Goal: Task Accomplishment & Management: Manage account settings

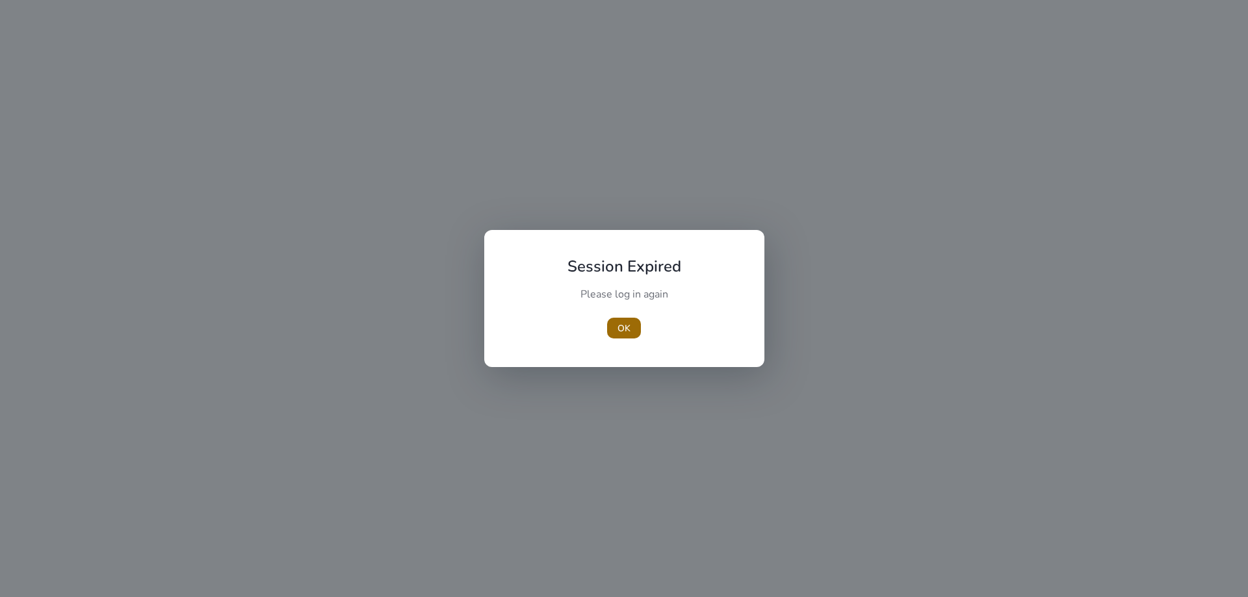
click at [630, 336] on span "button" at bounding box center [624, 328] width 34 height 31
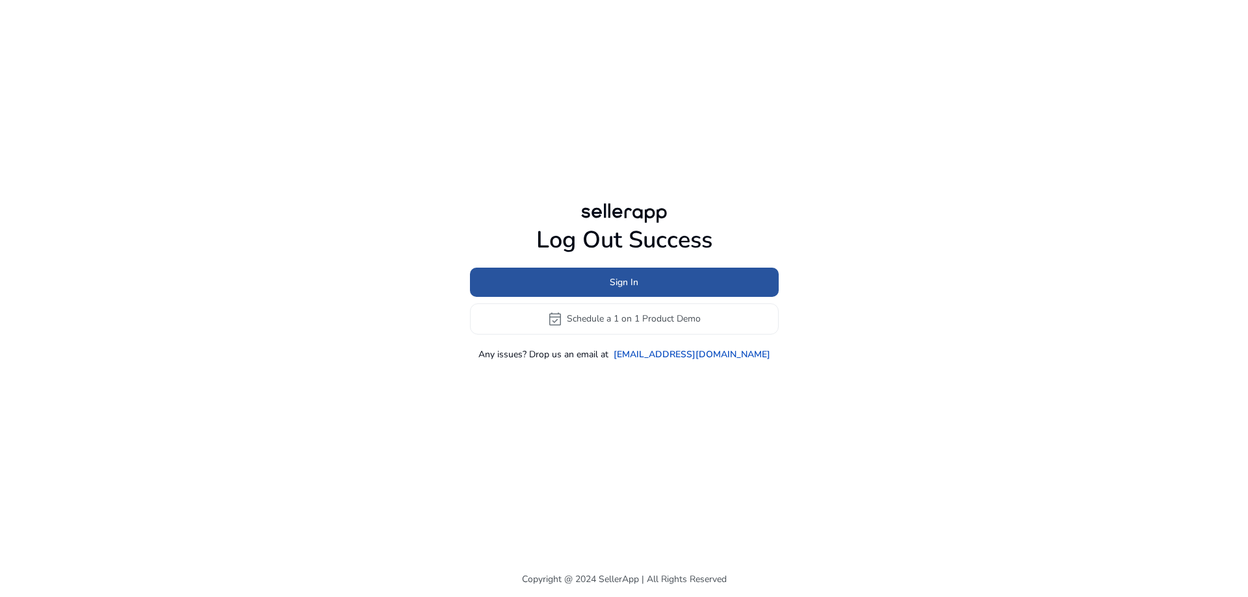
click at [642, 283] on span at bounding box center [624, 281] width 309 height 31
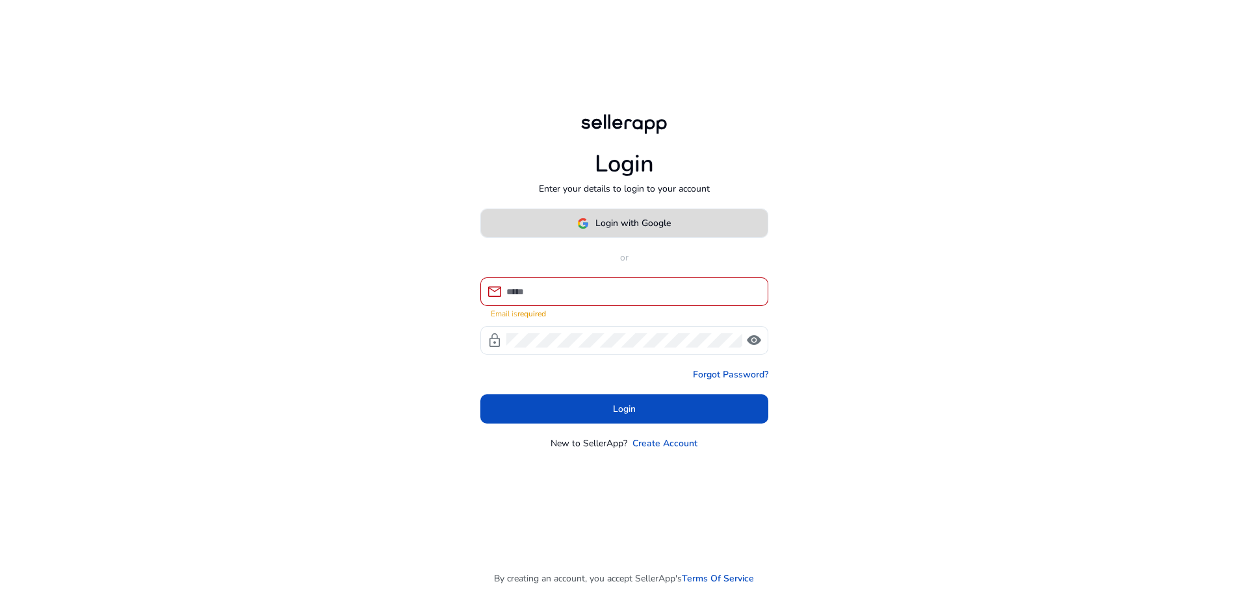
click at [617, 227] on span "Login with Google" at bounding box center [632, 223] width 75 height 14
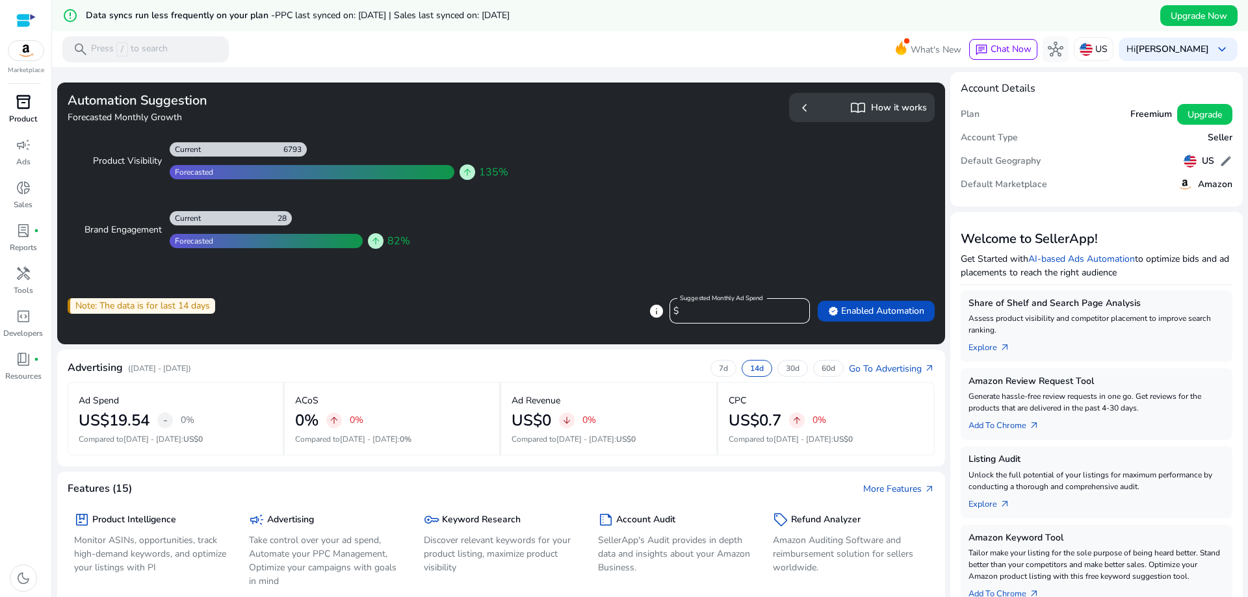
click at [7, 96] on div "inventory_2" at bounding box center [23, 102] width 36 height 21
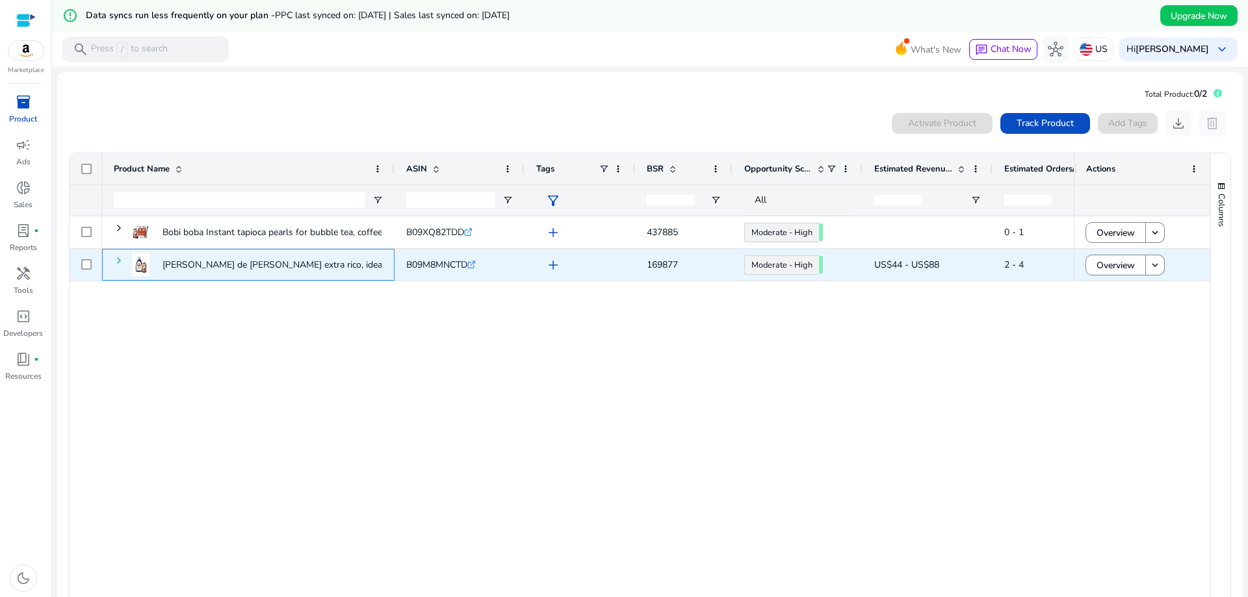
click at [116, 257] on span at bounding box center [119, 260] width 10 height 10
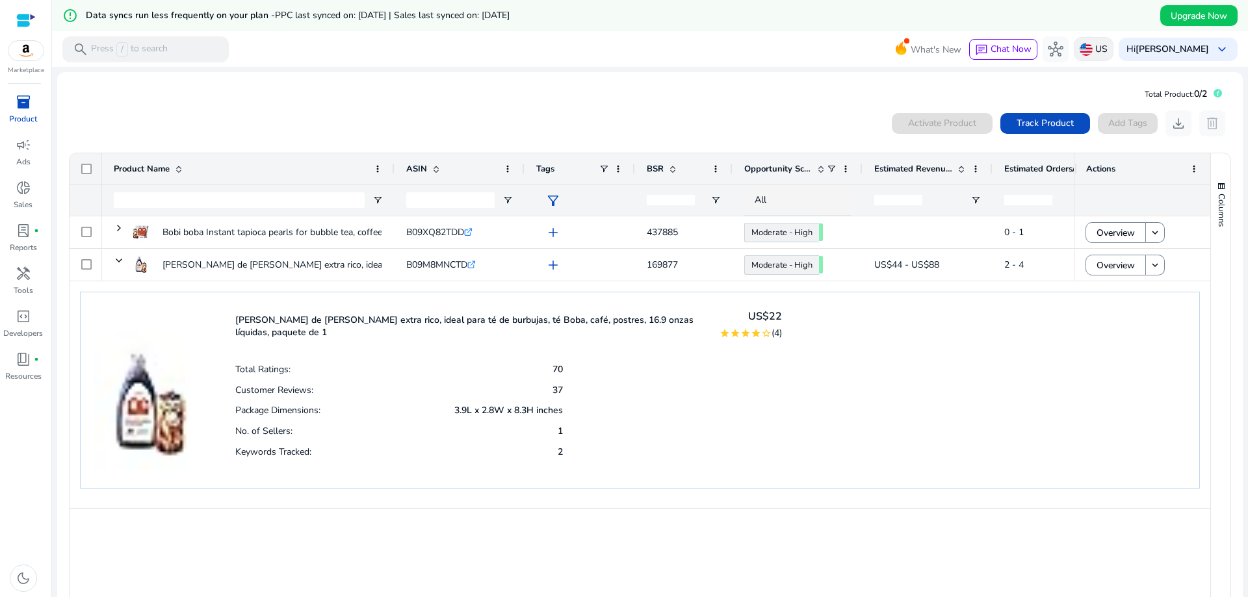
click at [1108, 55] on p "US" at bounding box center [1101, 49] width 12 height 23
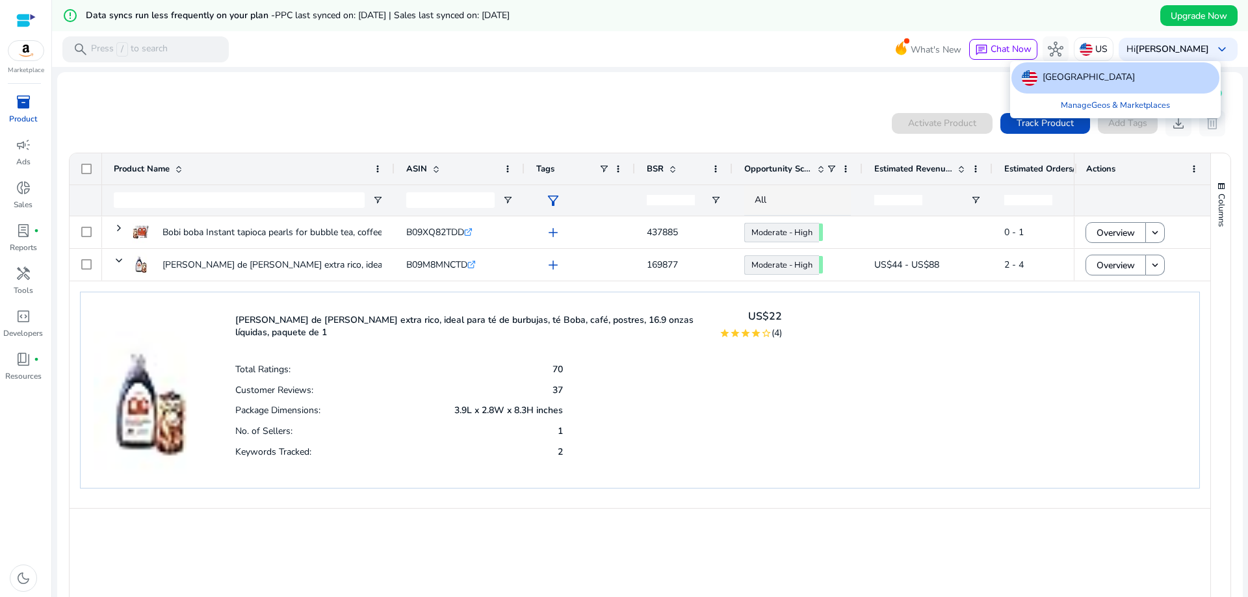
click at [1105, 76] on div "[GEOGRAPHIC_DATA]" at bounding box center [1115, 77] width 208 height 31
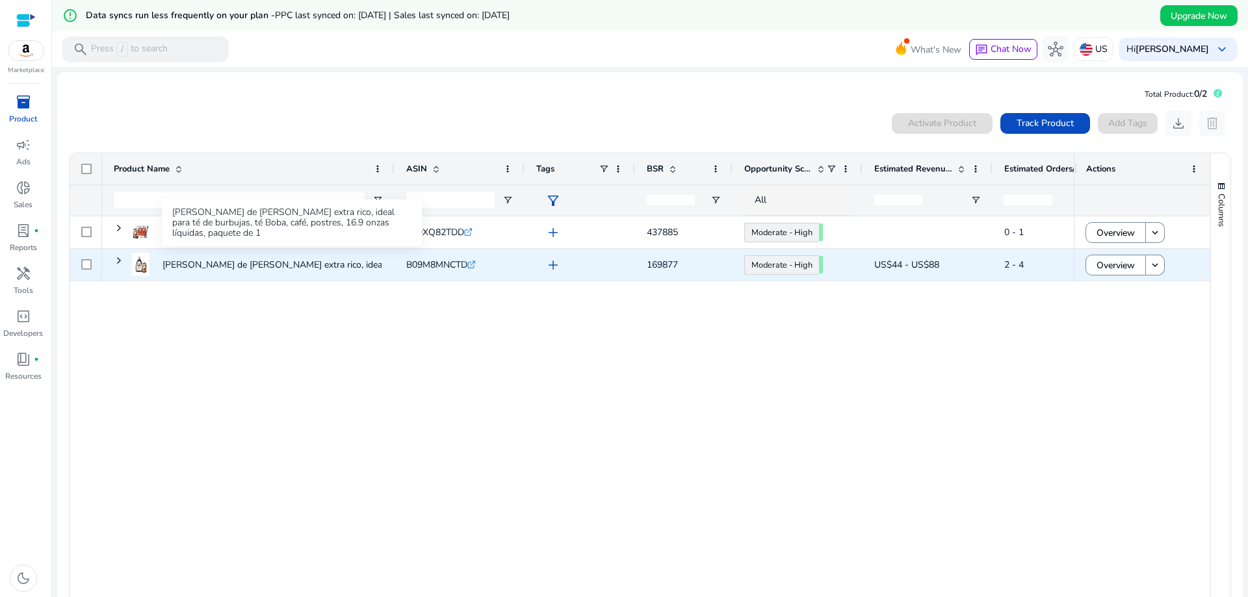
click at [237, 259] on p "[PERSON_NAME] de [PERSON_NAME] extra rico, ideal para té de..." at bounding box center [297, 265] width 271 height 27
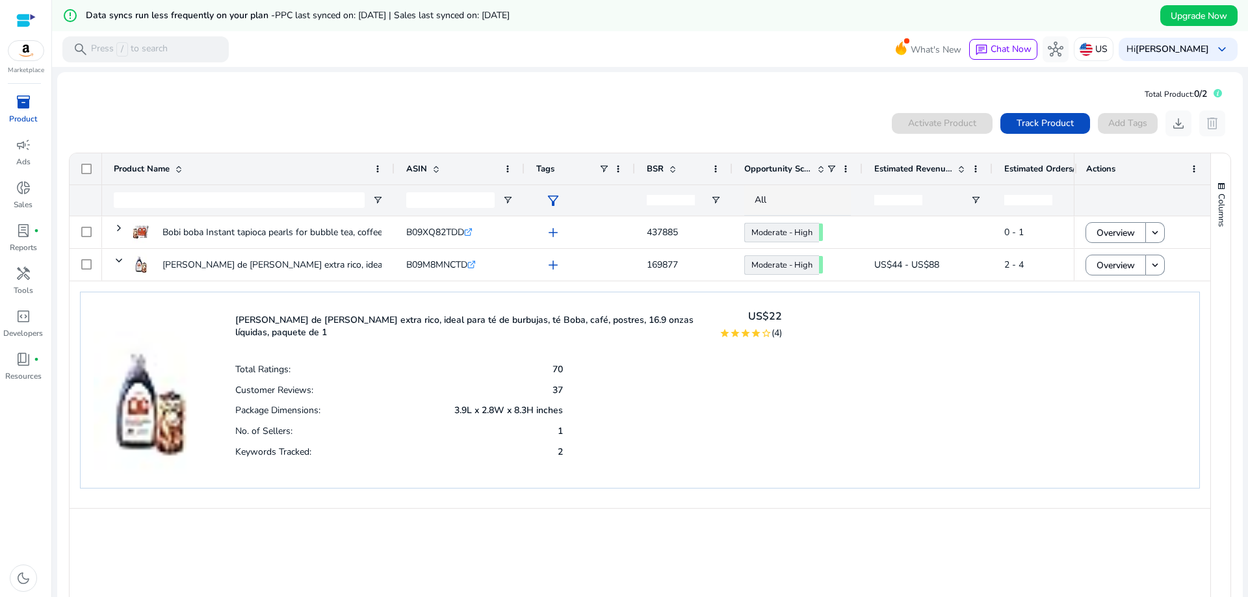
click at [627, 317] on p "[PERSON_NAME] de [PERSON_NAME] extra rico, ideal para té de burbujas, té Boba, …" at bounding box center [469, 326] width 468 height 25
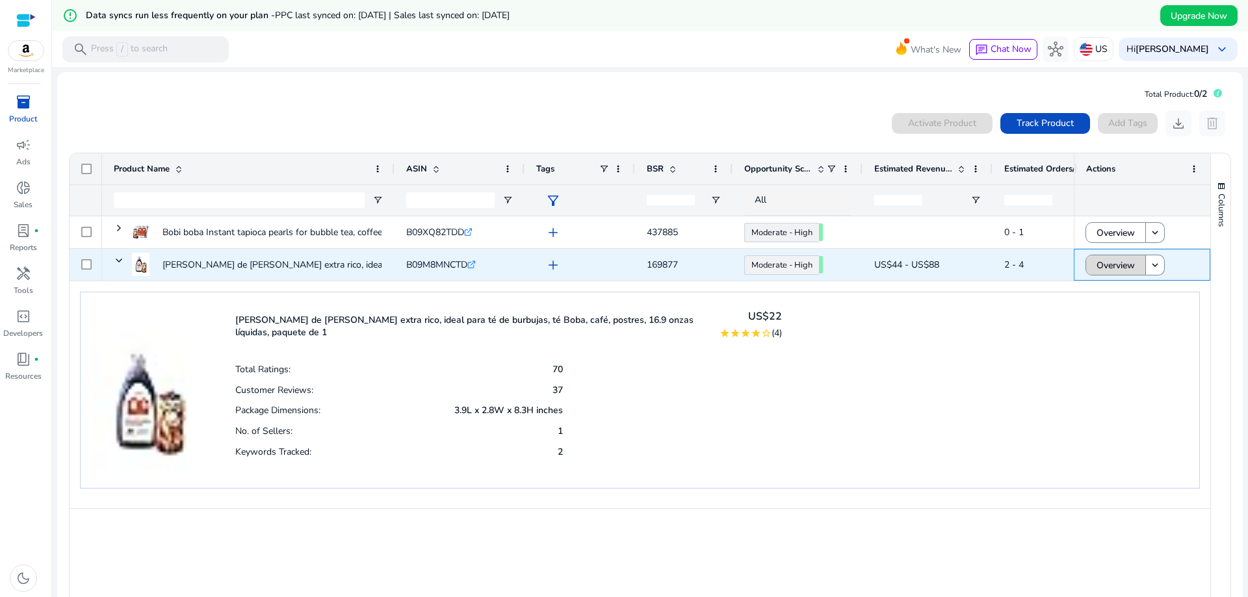
click at [1107, 265] on span "Overview" at bounding box center [1115, 265] width 38 height 27
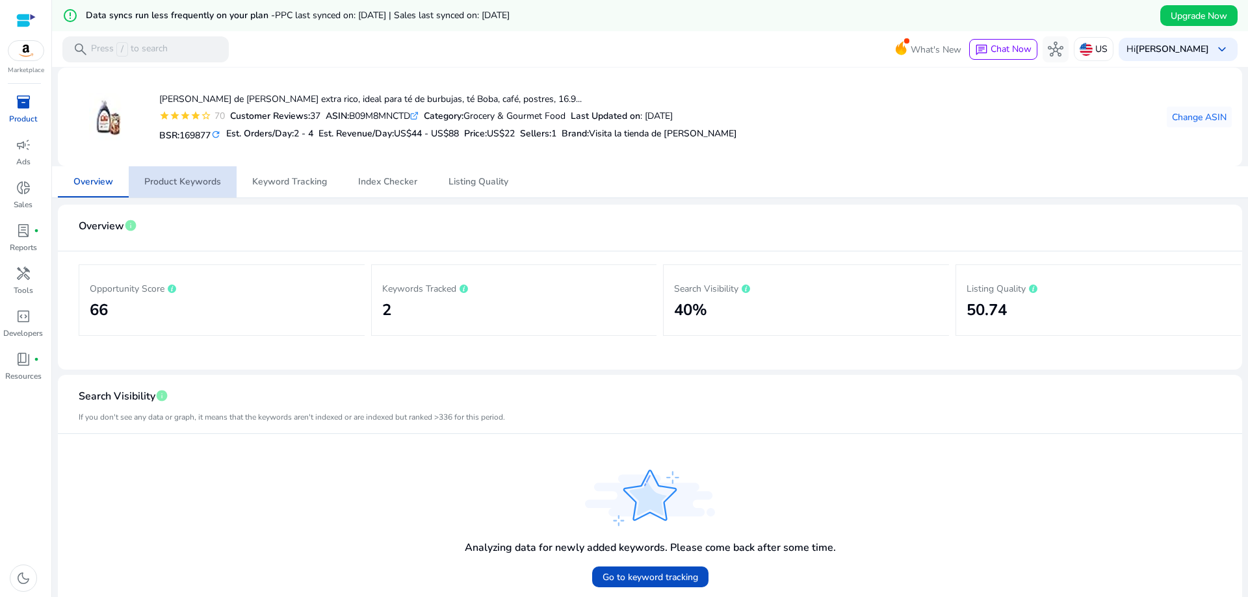
click at [209, 182] on span "Product Keywords" at bounding box center [182, 181] width 77 height 9
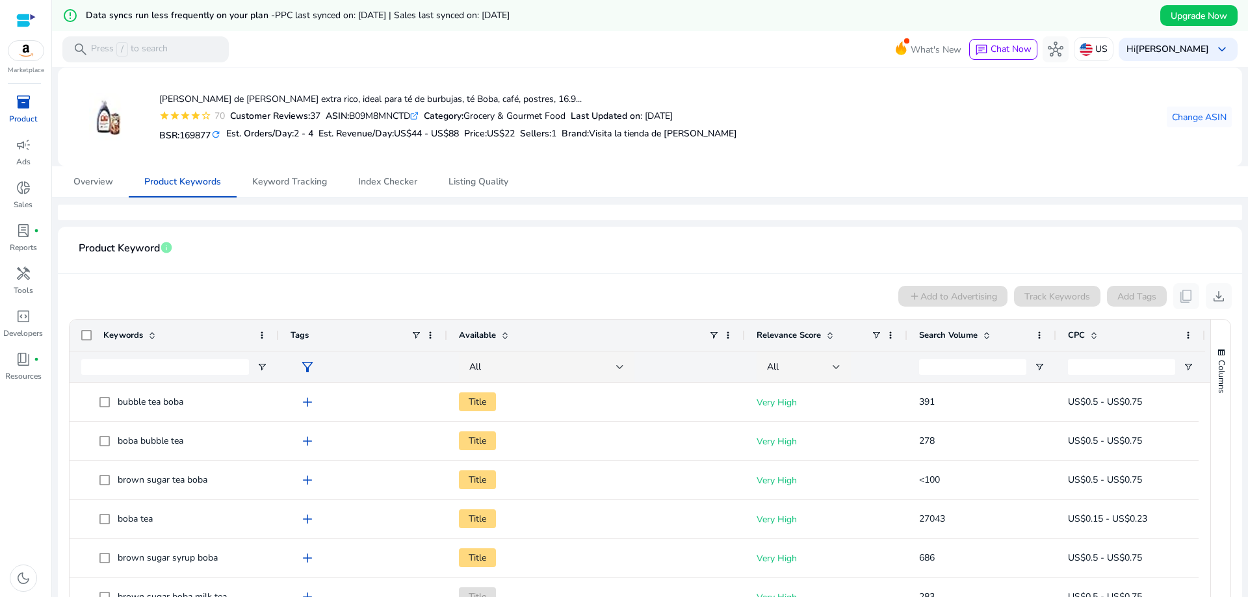
click at [16, 107] on span "inventory_2" at bounding box center [24, 102] width 16 height 16
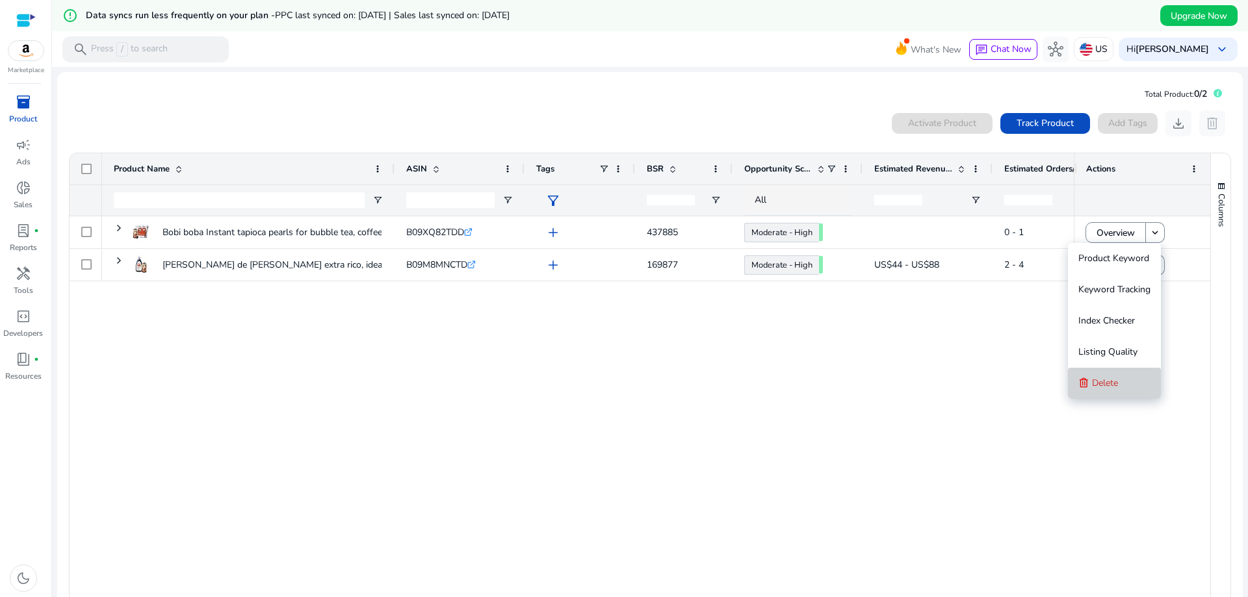
click at [1113, 380] on span "Delete" at bounding box center [1105, 383] width 26 height 12
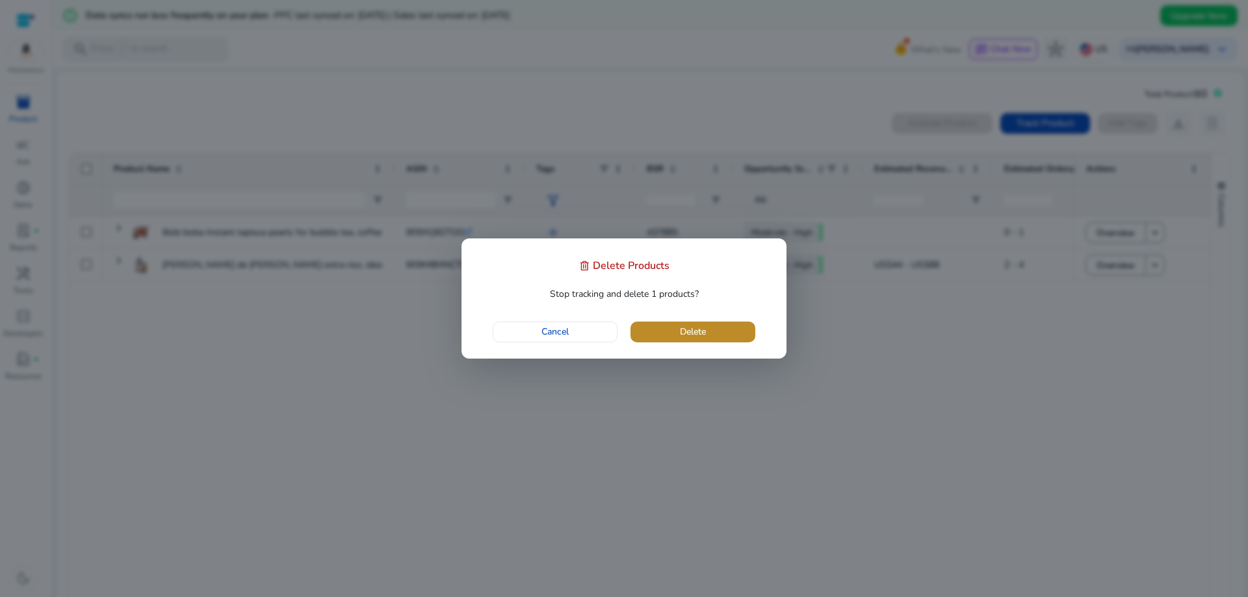
click at [717, 337] on span "button" at bounding box center [692, 332] width 125 height 31
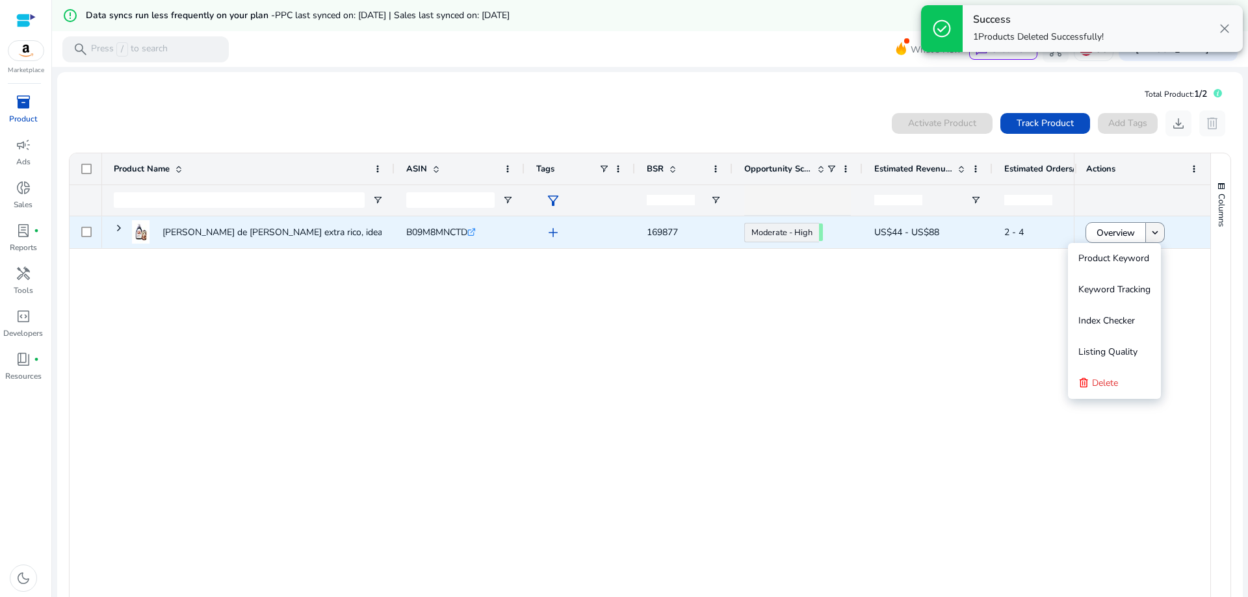
click at [1149, 227] on mat-icon "keyboard_arrow_down" at bounding box center [1155, 233] width 12 height 12
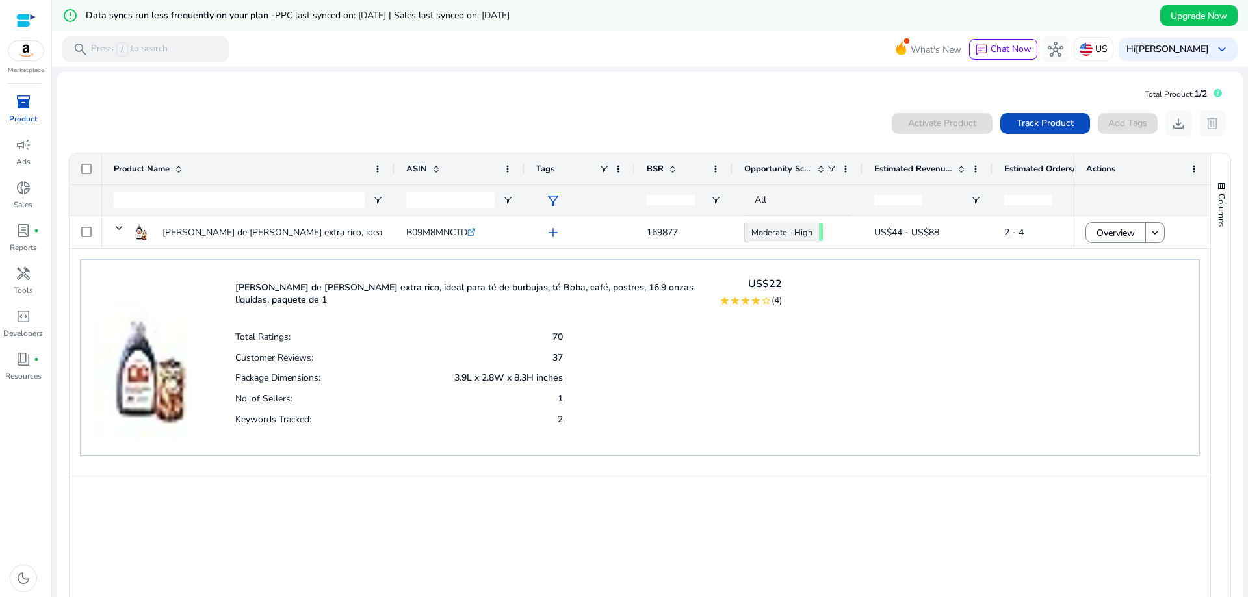
click at [948, 464] on mat-card "[PERSON_NAME] de [PERSON_NAME] extra rico, ideal para té de burbujas, té Boba, …" at bounding box center [640, 362] width 1141 height 227
click at [1057, 120] on span "Track Product" at bounding box center [1045, 123] width 57 height 14
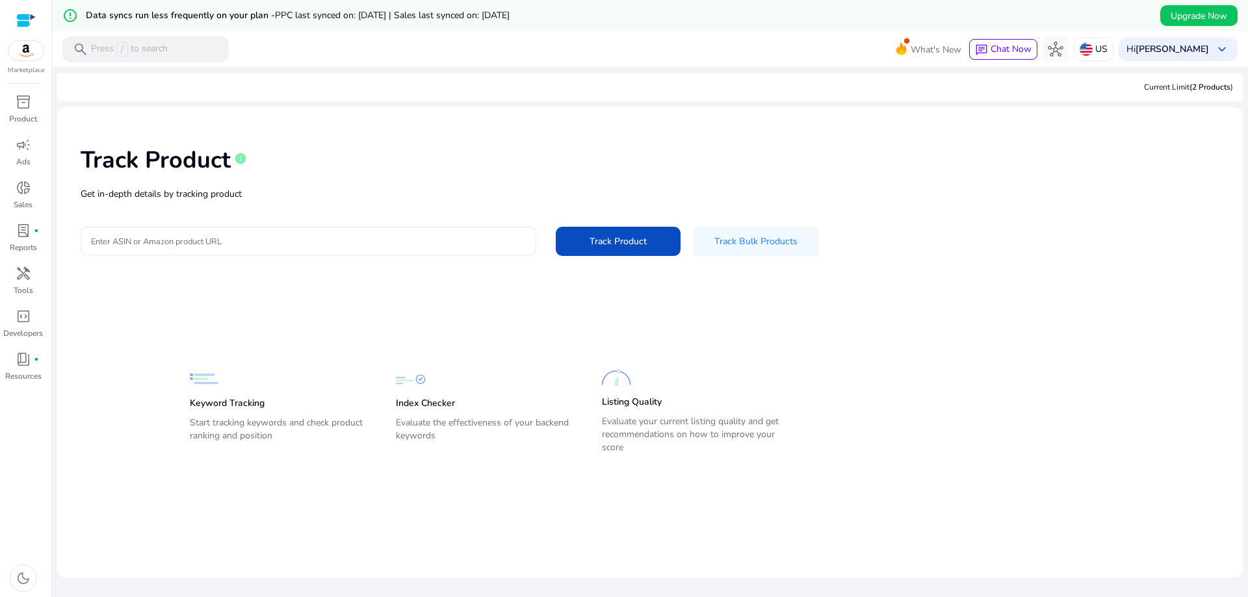
click at [426, 234] on input "Enter ASIN or Amazon product URL" at bounding box center [308, 241] width 435 height 14
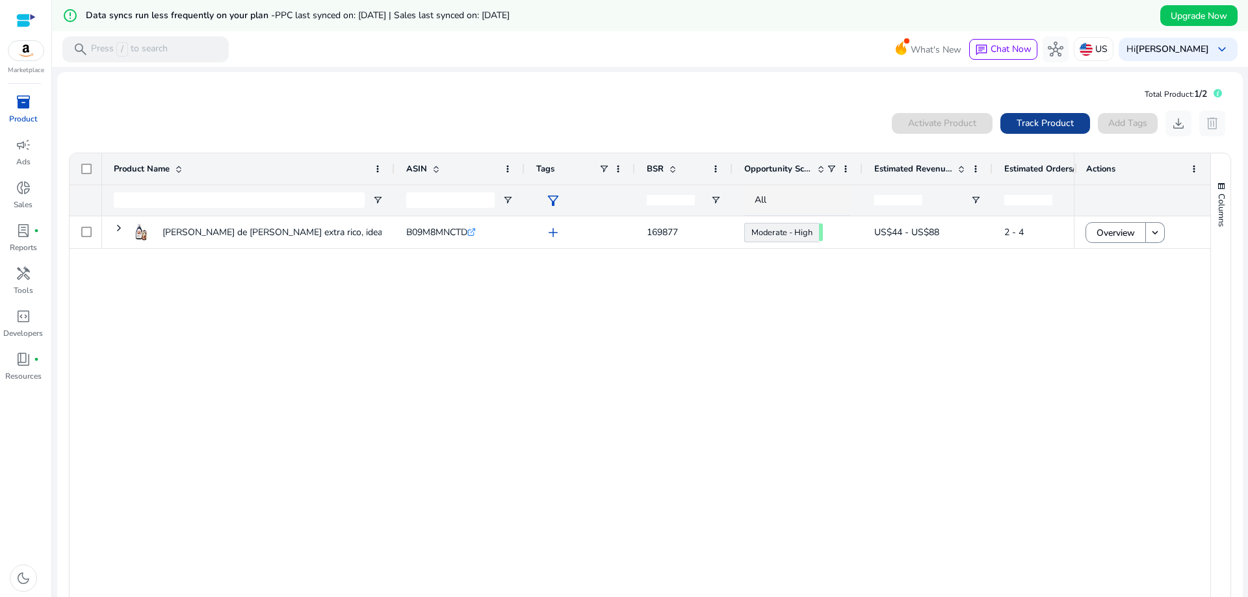
click at [1061, 130] on span "Track Product" at bounding box center [1045, 123] width 57 height 14
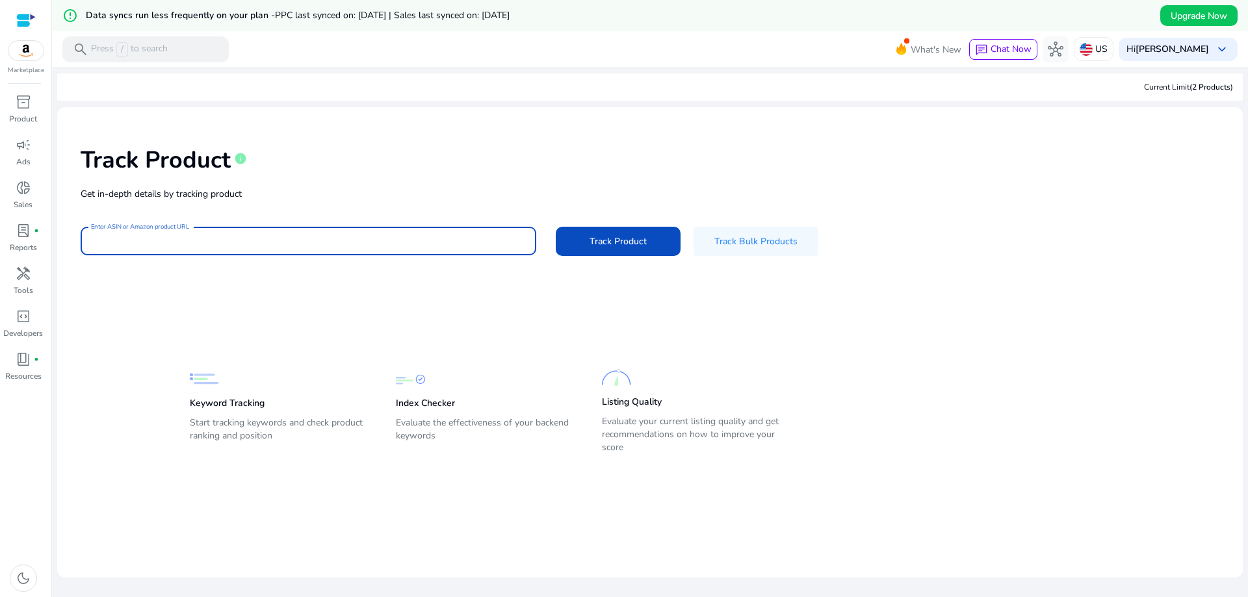
click at [289, 236] on input "Enter ASIN or Amazon product URL" at bounding box center [308, 241] width 435 height 14
paste input "**********"
type input "**********"
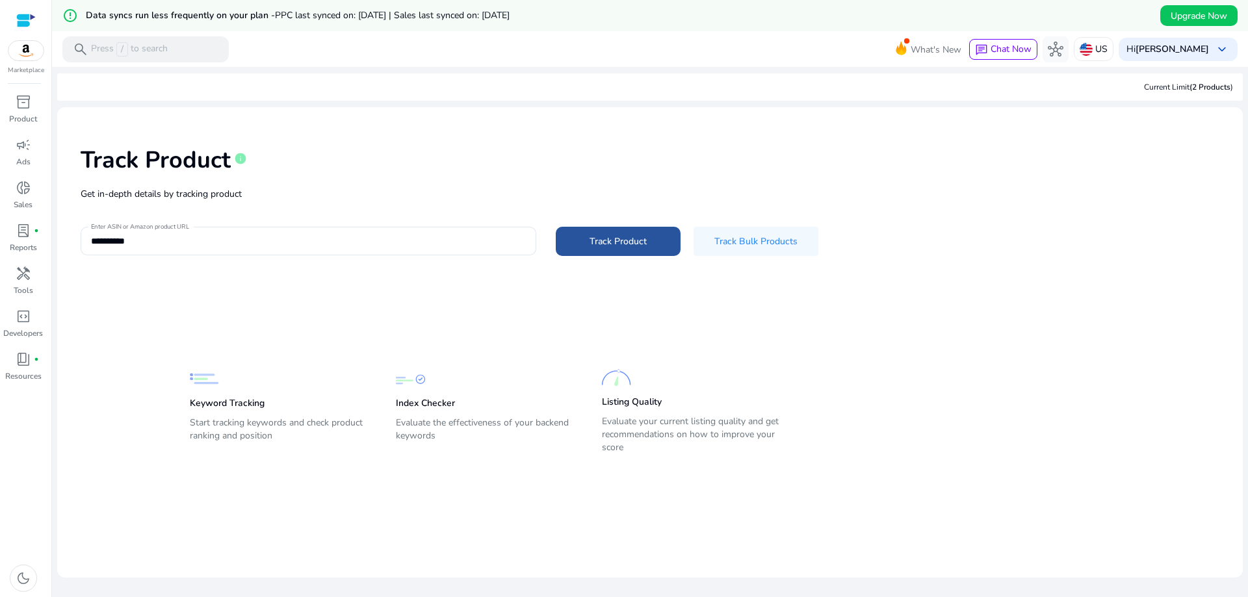
click at [582, 244] on span at bounding box center [618, 241] width 125 height 31
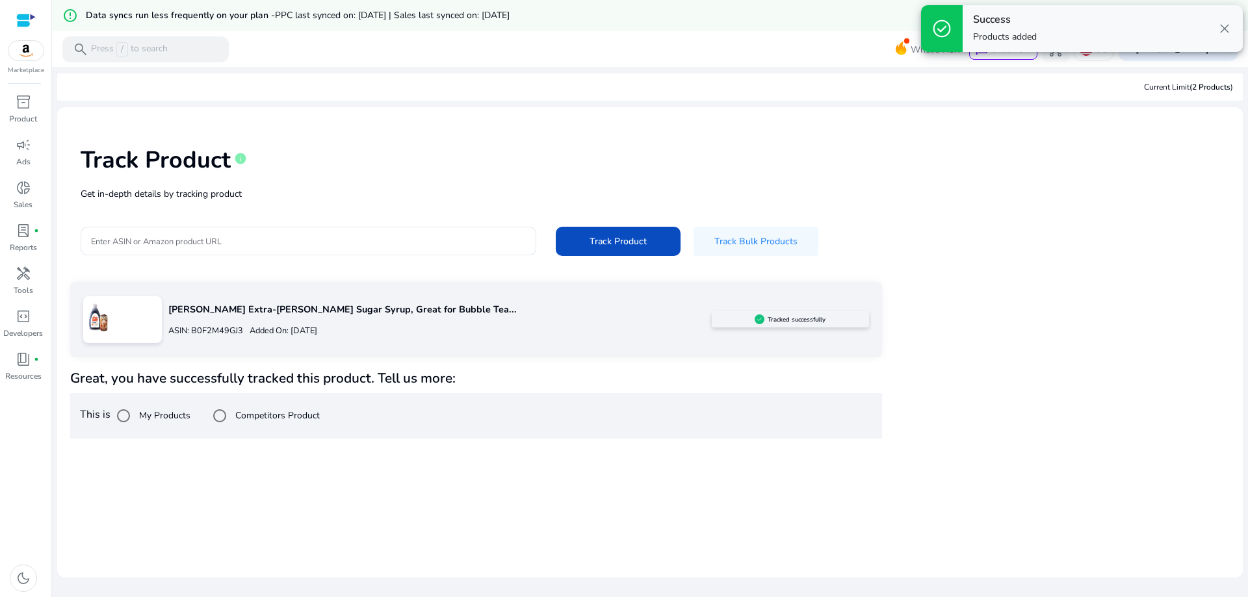
click at [162, 418] on label "My Products" at bounding box center [163, 416] width 54 height 14
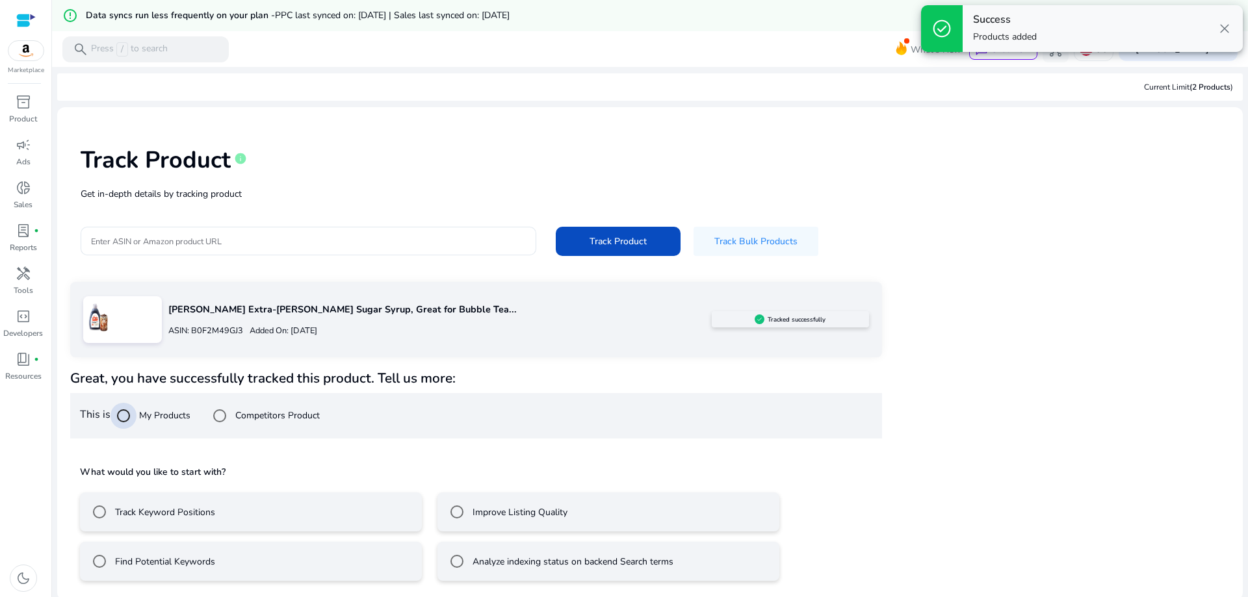
scroll to position [31, 0]
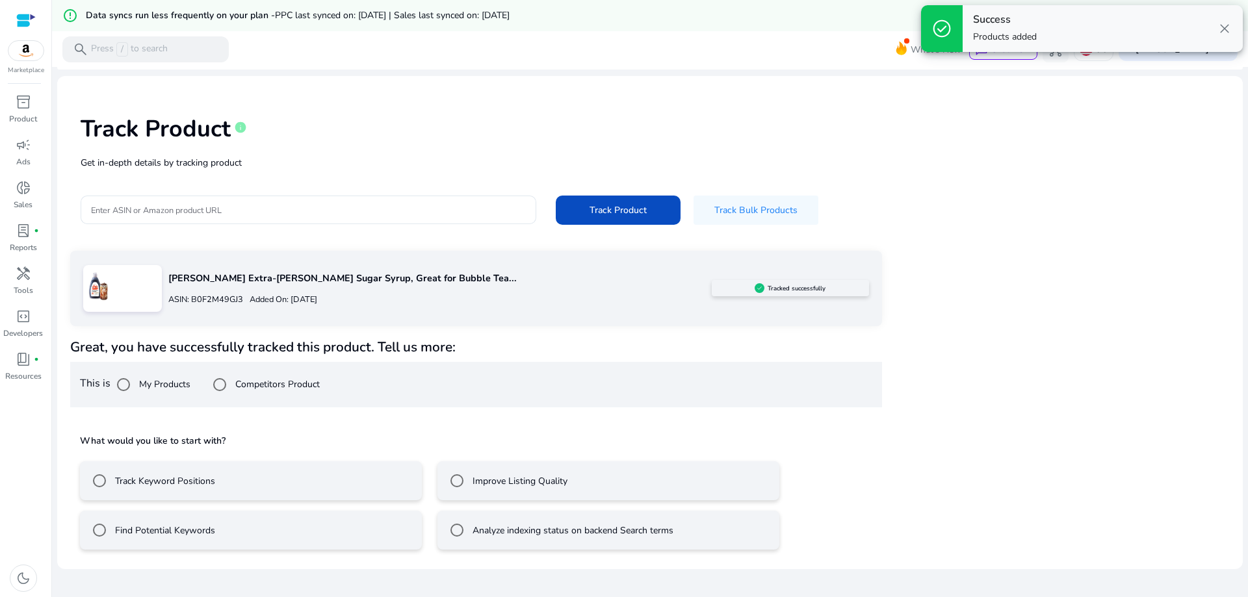
click at [238, 476] on mat-radio-button "Track Keyword Positions" at bounding box center [251, 480] width 342 height 39
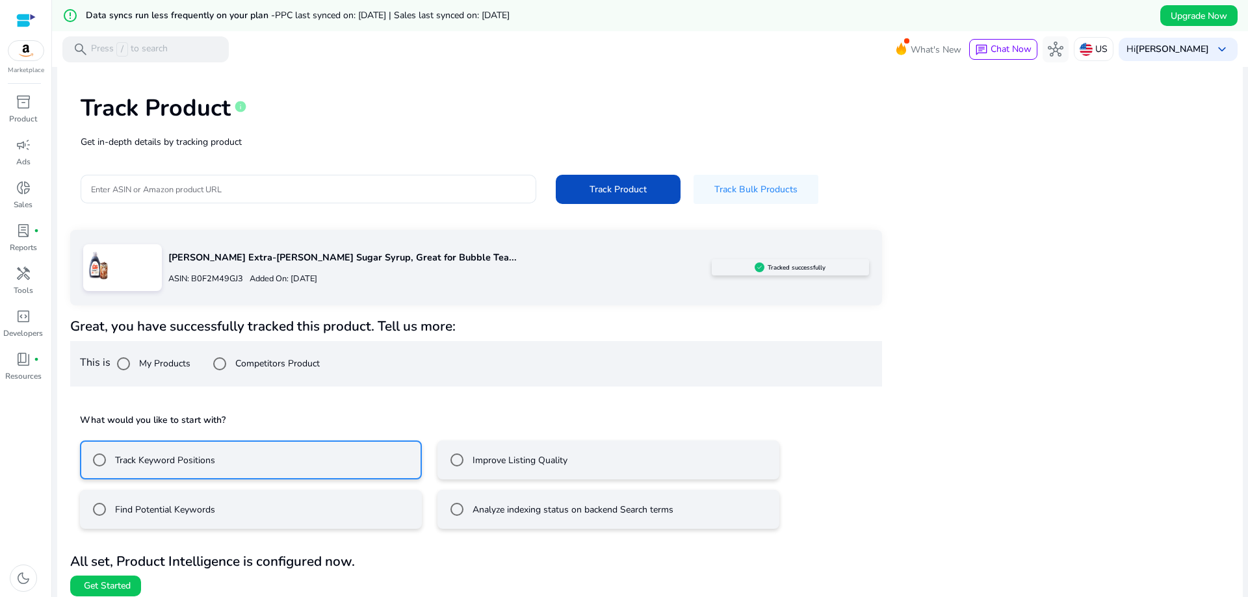
scroll to position [61, 0]
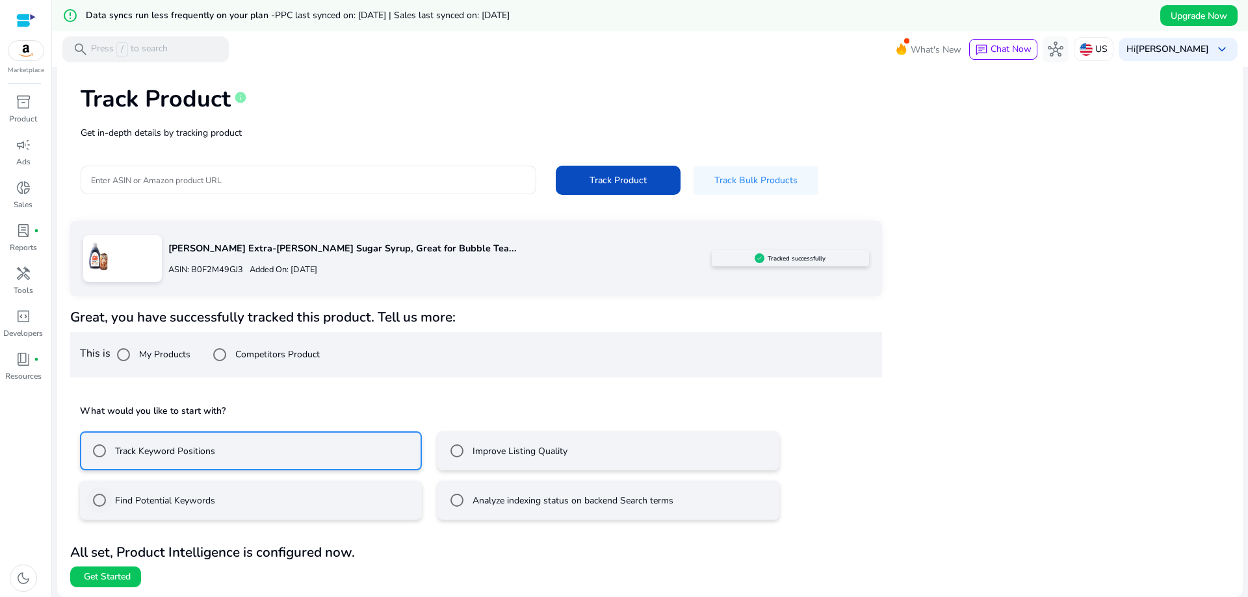
click at [205, 509] on div "Find Potential Keywords" at bounding box center [150, 500] width 129 height 26
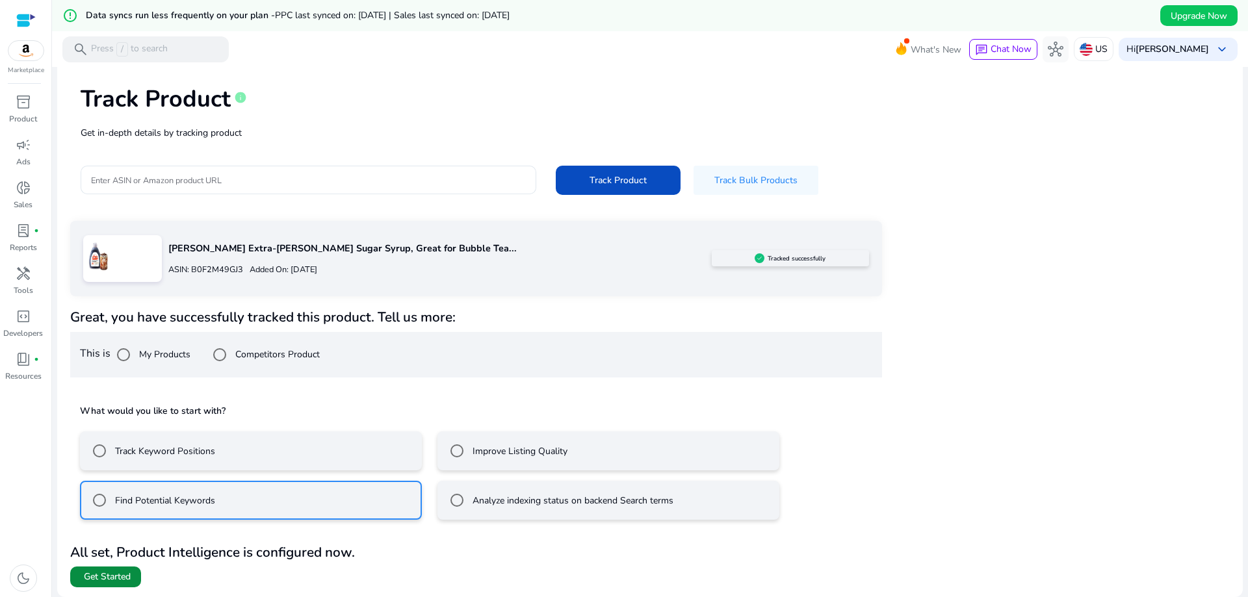
click at [118, 581] on span "Get Started" at bounding box center [107, 577] width 47 height 13
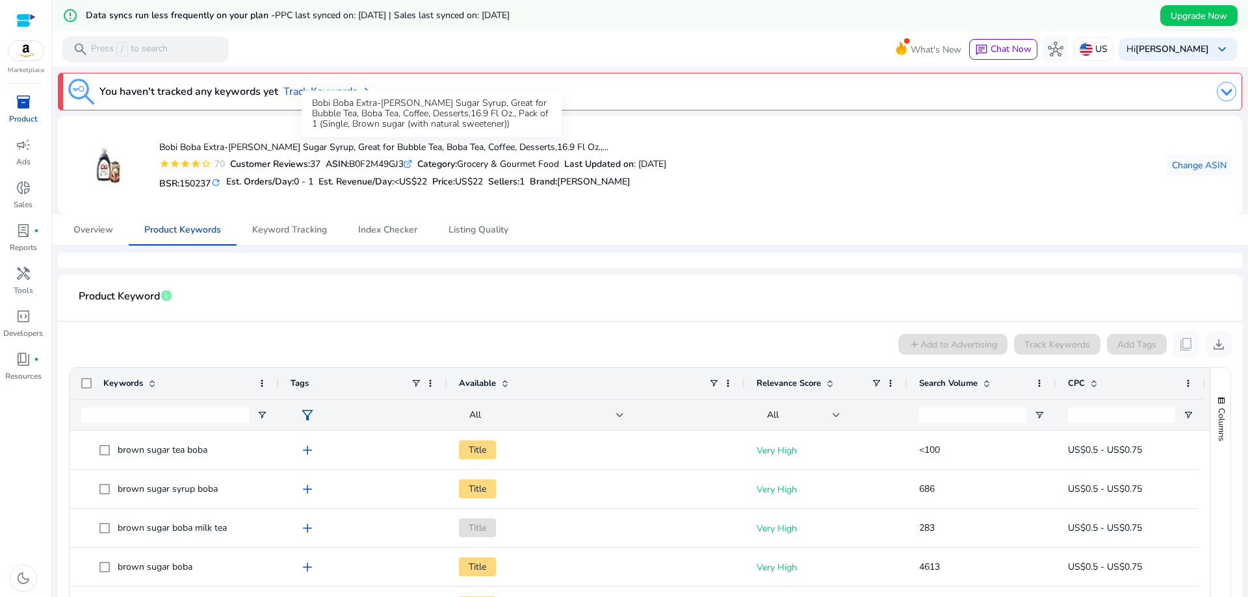
click at [319, 91] on div "Bobi Boba Extra-[PERSON_NAME] Sugar Syrup, Great for Bubble Tea, Boba Tea, Coff…" at bounding box center [432, 113] width 260 height 47
click at [353, 96] on link "Track Keywords" at bounding box center [325, 92] width 85 height 16
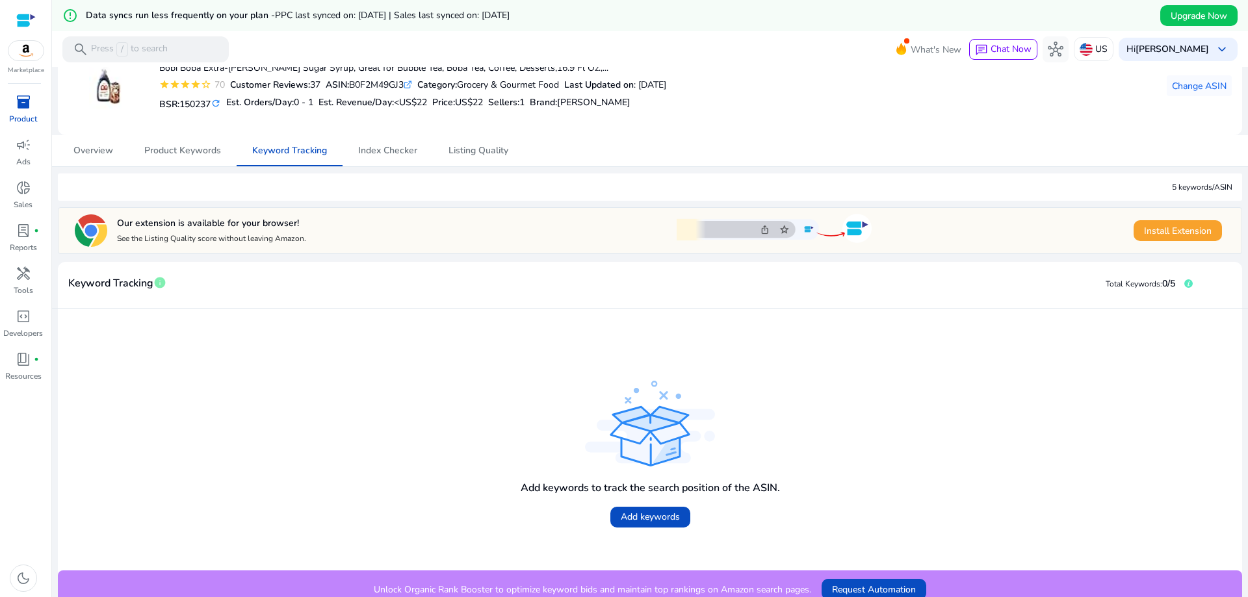
scroll to position [91, 0]
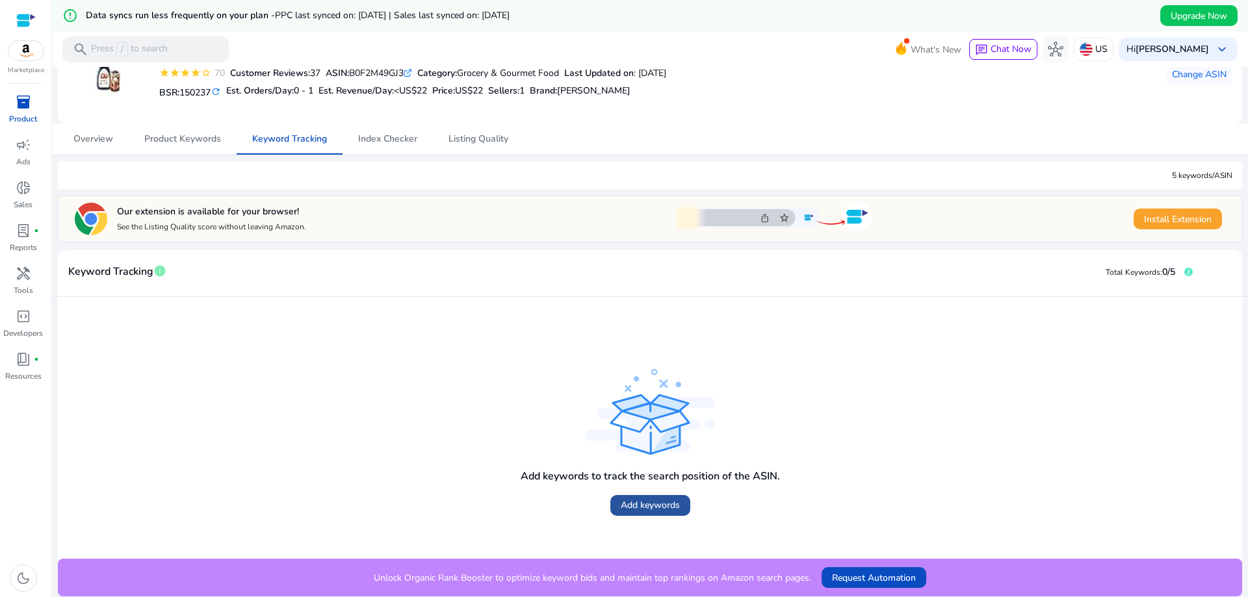
click at [668, 506] on span "Add keywords" at bounding box center [650, 506] width 59 height 14
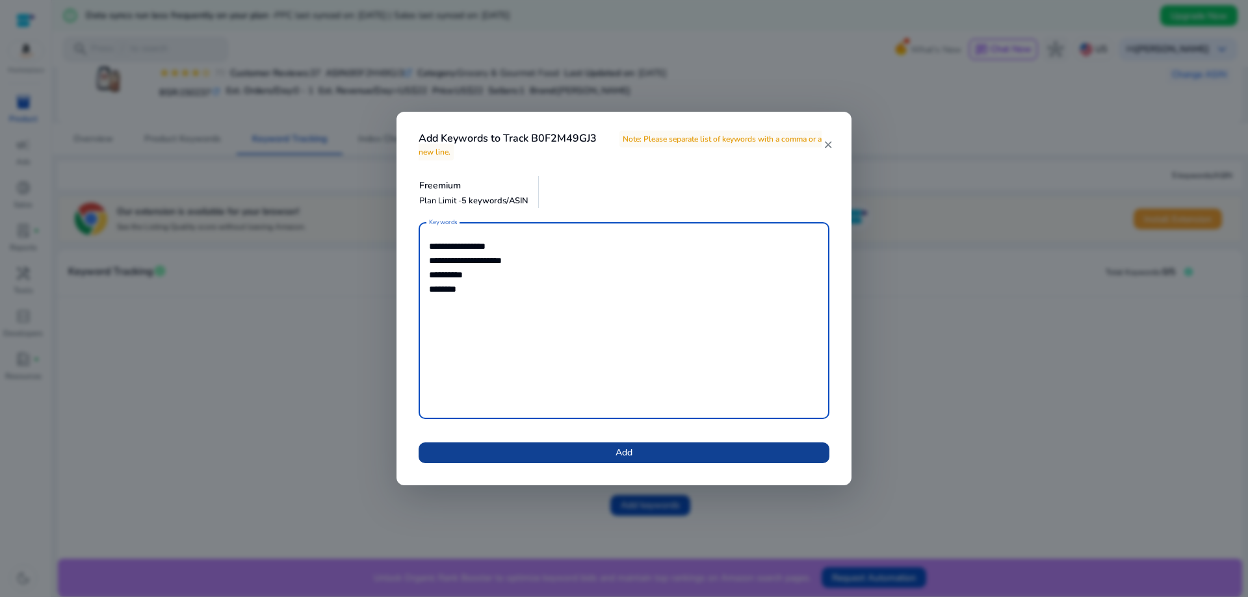
type textarea "**********"
click at [616, 454] on span "Add" at bounding box center [623, 453] width 17 height 14
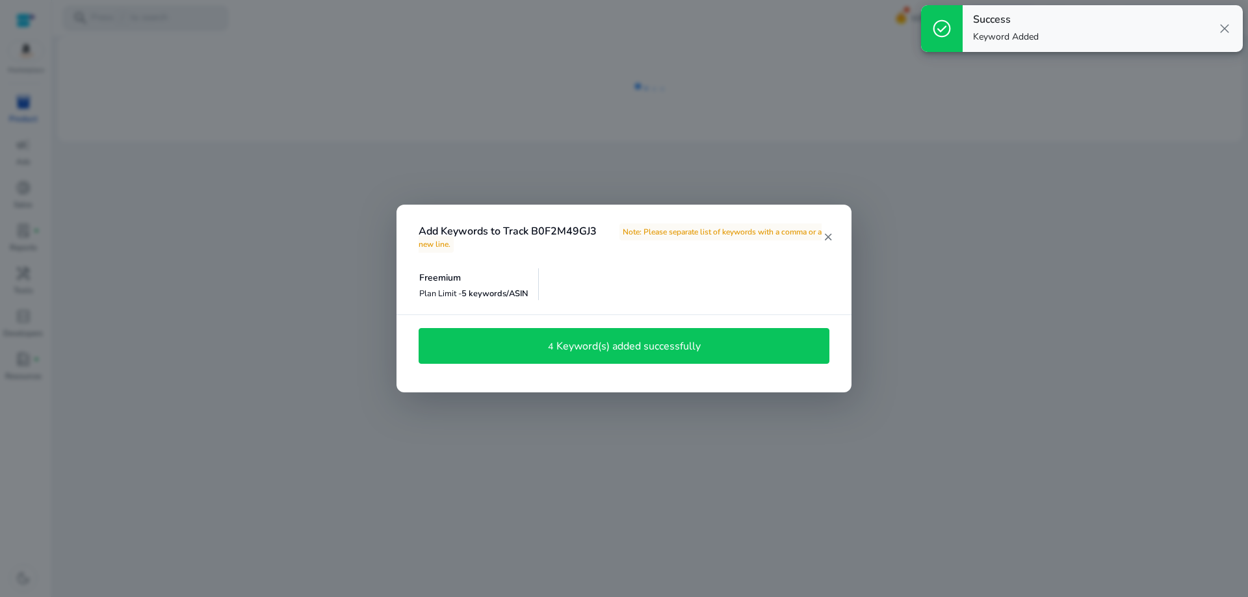
click at [835, 238] on div "Add Keywords to Track B0F2M49GJ3 Note: Please separate list of keywords with a …" at bounding box center [623, 230] width 455 height 50
click at [826, 239] on mat-icon "close" at bounding box center [827, 237] width 11 height 12
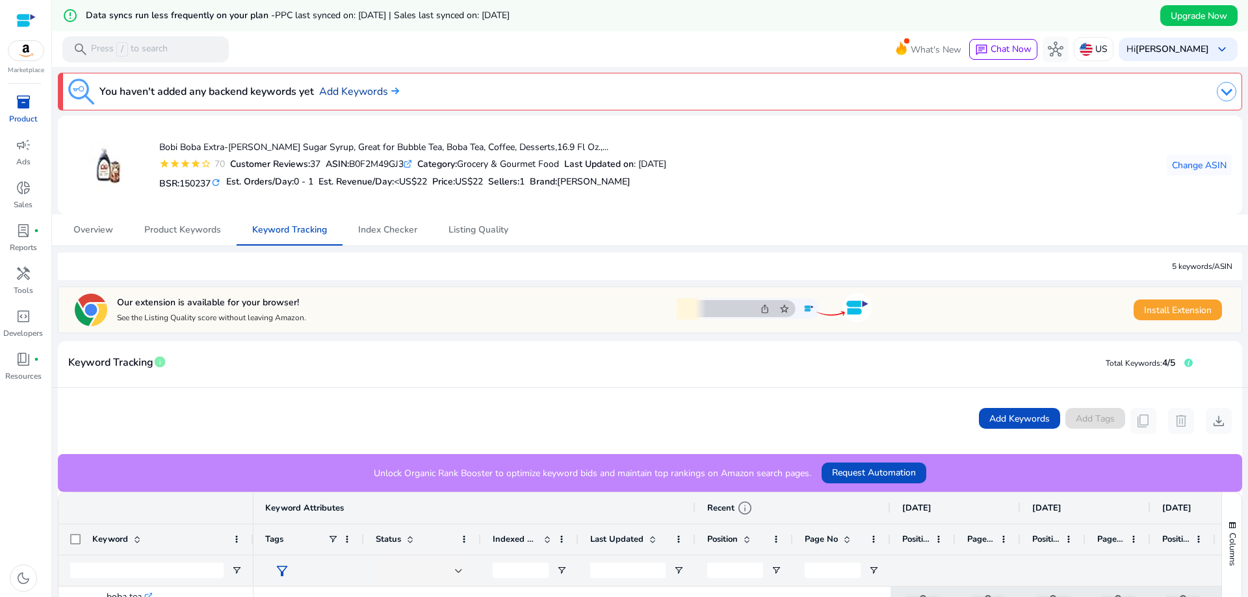
click at [351, 94] on link "Add Keywords" at bounding box center [359, 92] width 80 height 16
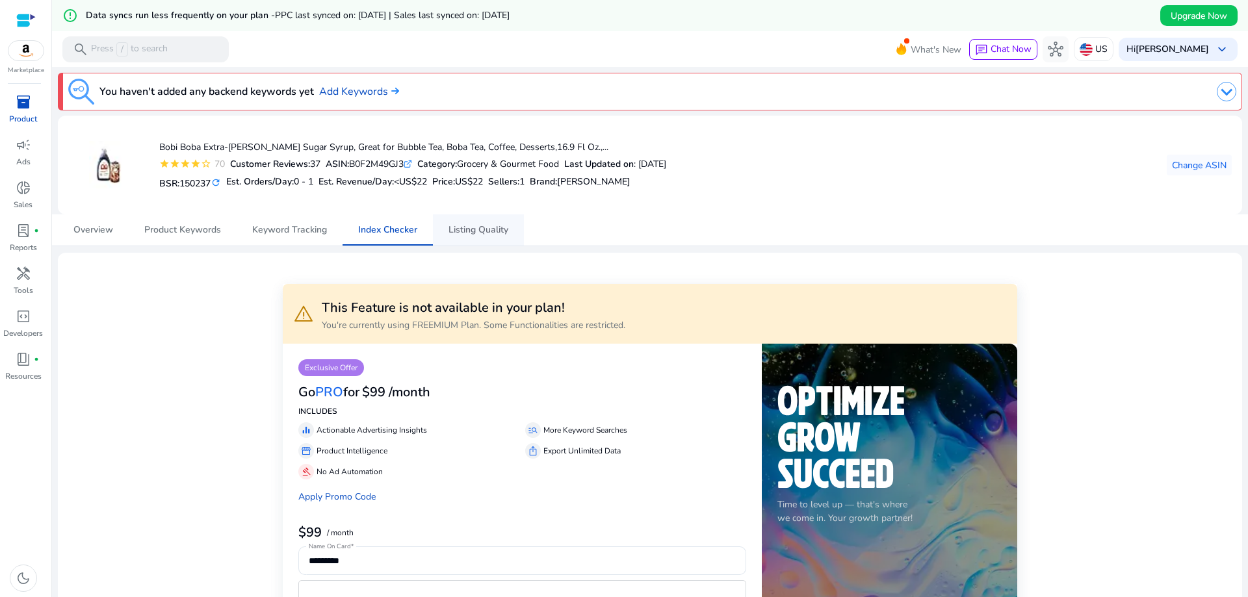
click at [478, 222] on span "Listing Quality" at bounding box center [478, 229] width 60 height 31
click at [101, 226] on span "Overview" at bounding box center [93, 230] width 40 height 9
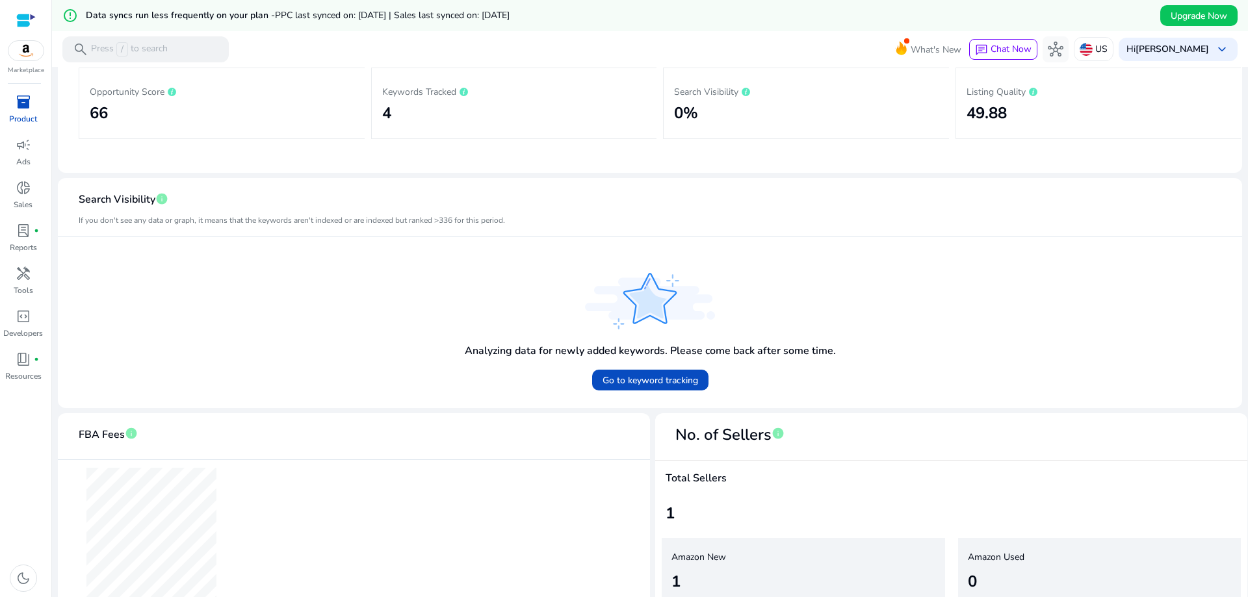
scroll to position [8, 0]
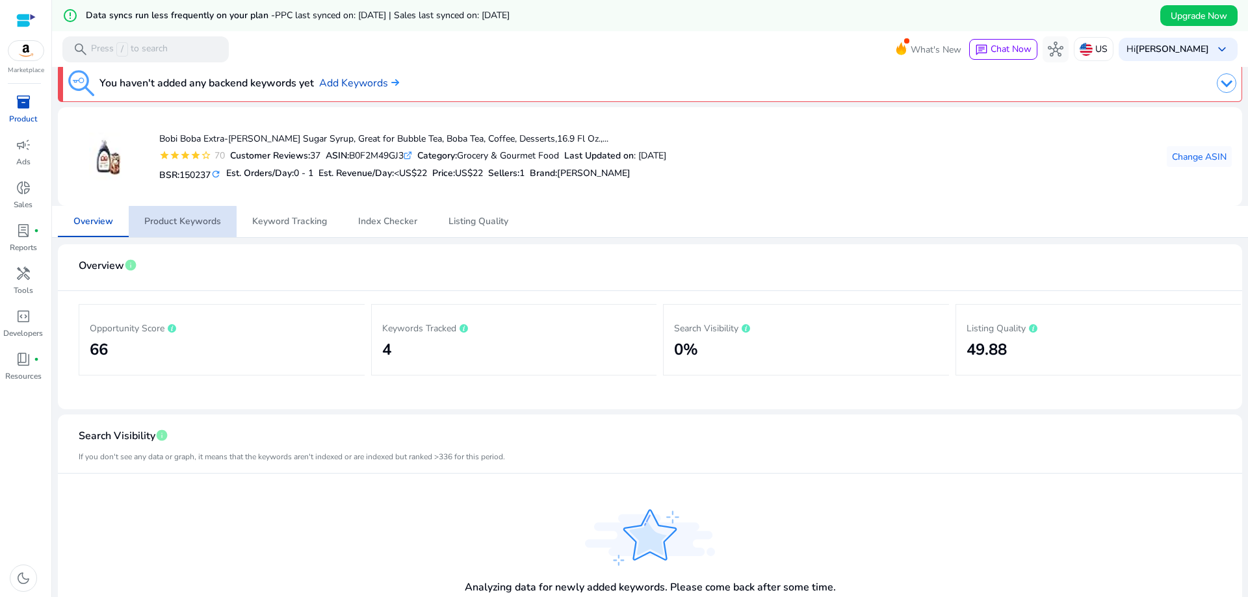
click at [183, 227] on span "Product Keywords" at bounding box center [182, 221] width 77 height 31
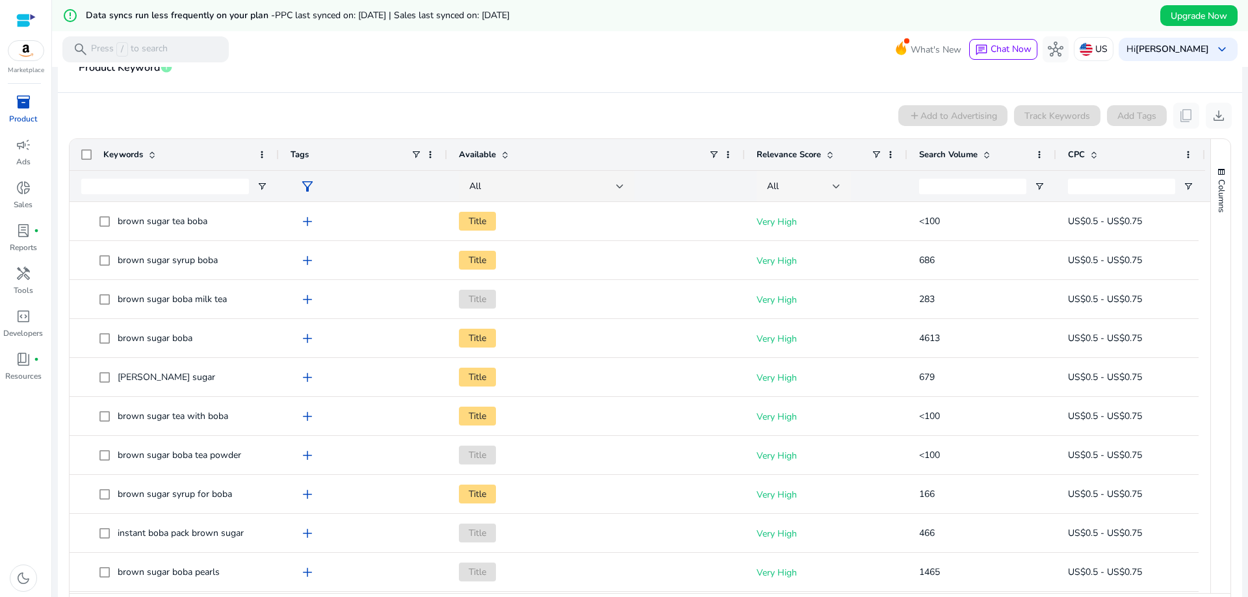
scroll to position [274, 0]
